Goal: Information Seeking & Learning: Learn about a topic

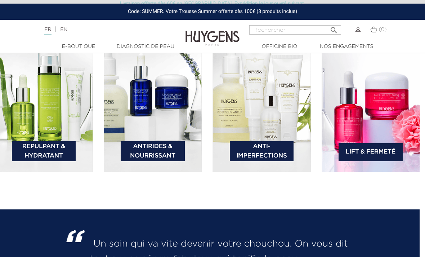
scroll to position [1034, 1]
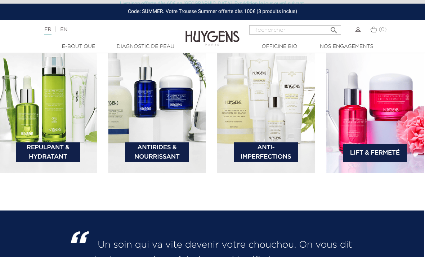
click at [86, 145] on img at bounding box center [48, 102] width 98 height 142
click at [68, 162] on link "Repulpant & Hydratant" at bounding box center [48, 152] width 64 height 20
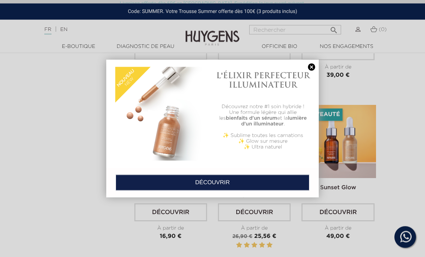
scroll to position [1582, 0]
click at [308, 69] on link at bounding box center [311, 67] width 10 height 8
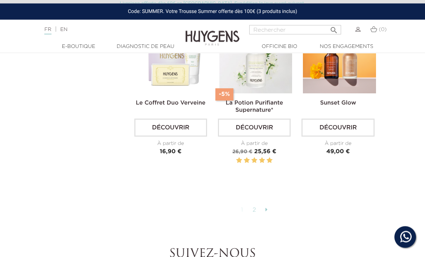
scroll to position [1667, 0]
click at [268, 216] on link at bounding box center [266, 210] width 9 height 12
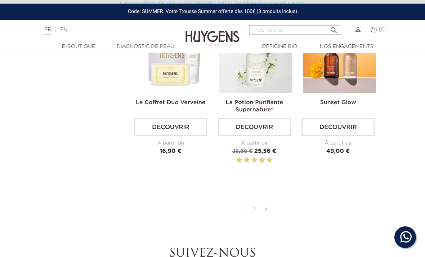
click at [256, 216] on link "2" at bounding box center [254, 209] width 11 height 12
click at [252, 216] on link "2" at bounding box center [254, 209] width 11 height 12
click at [254, 216] on link "2" at bounding box center [254, 209] width 11 height 12
click at [259, 216] on link "2" at bounding box center [254, 209] width 11 height 12
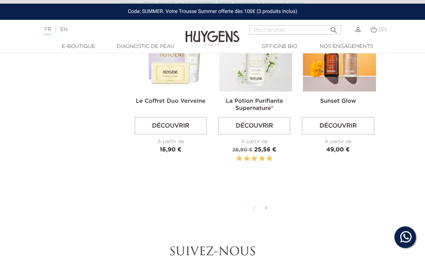
click at [263, 214] on link at bounding box center [266, 208] width 9 height 12
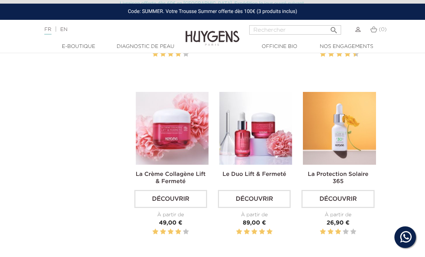
scroll to position [725, 0]
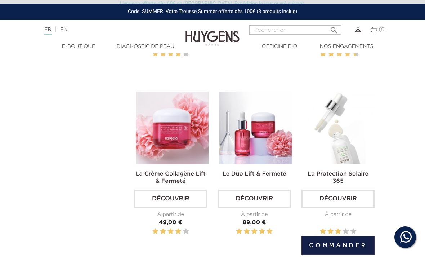
click at [351, 154] on img at bounding box center [339, 127] width 73 height 73
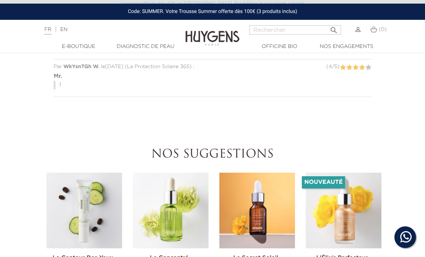
scroll to position [546, 0]
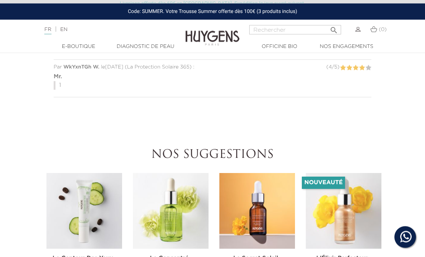
click at [389, 3] on div "Livraison offerte dès 60€ en [GEOGRAPHIC_DATA]. Expédition le jour ouvré suivan…" at bounding box center [212, 2] width 425 height 4
